Goal: Find specific page/section: Find specific page/section

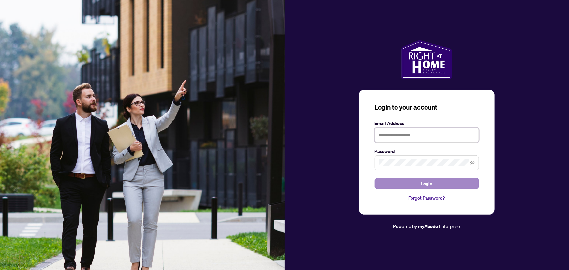
type input "**********"
click at [411, 183] on button "Login" at bounding box center [427, 183] width 104 height 11
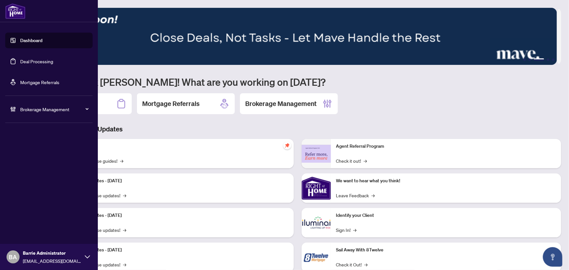
click at [52, 63] on link "Deal Processing" at bounding box center [36, 61] width 33 height 6
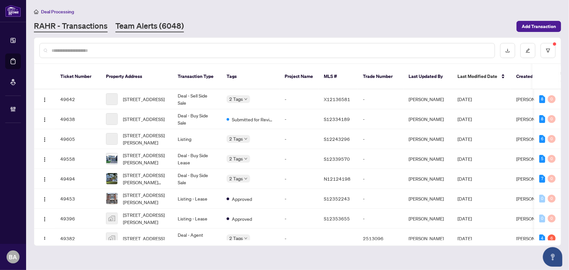
click at [135, 23] on link "Team Alerts (6048)" at bounding box center [149, 27] width 68 height 12
